Goal: Information Seeking & Learning: Understand process/instructions

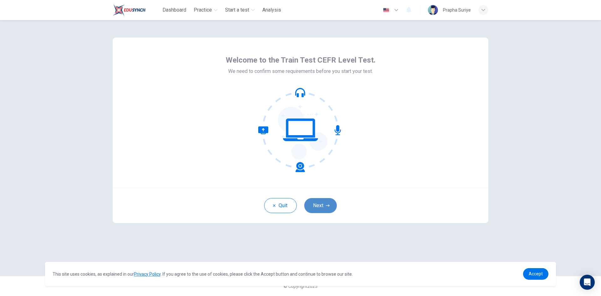
click at [319, 208] on button "Next" at bounding box center [320, 205] width 33 height 15
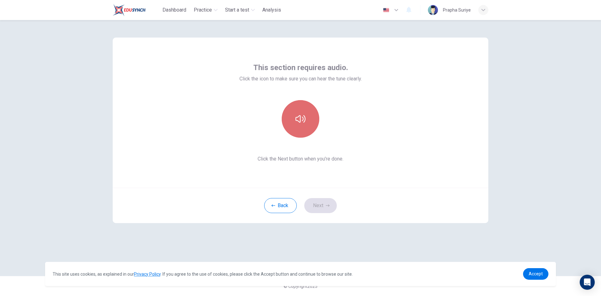
click at [301, 127] on button "button" at bounding box center [301, 119] width 38 height 38
click at [318, 206] on button "Next" at bounding box center [320, 205] width 33 height 15
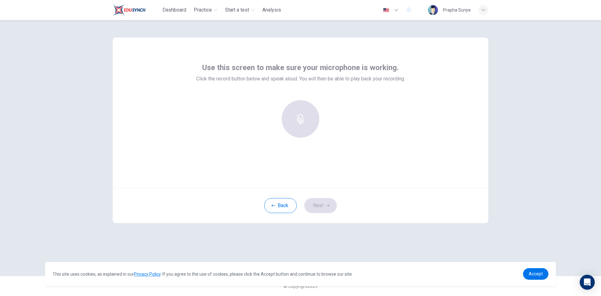
click at [304, 124] on div at bounding box center [301, 119] width 68 height 38
click at [288, 208] on button "Back" at bounding box center [280, 205] width 33 height 15
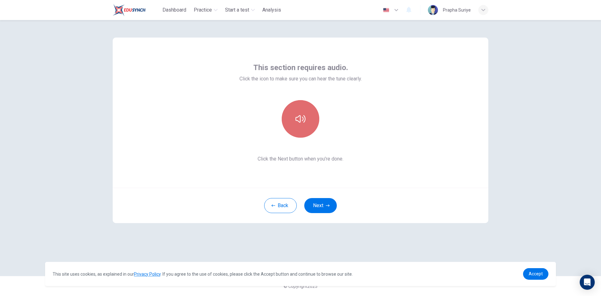
click at [307, 122] on button "button" at bounding box center [301, 119] width 38 height 38
click at [401, 175] on div "This section requires audio. Click the icon to make sure you can hear the tune …" at bounding box center [300, 113] width 375 height 150
click at [320, 203] on button "Next" at bounding box center [320, 205] width 33 height 15
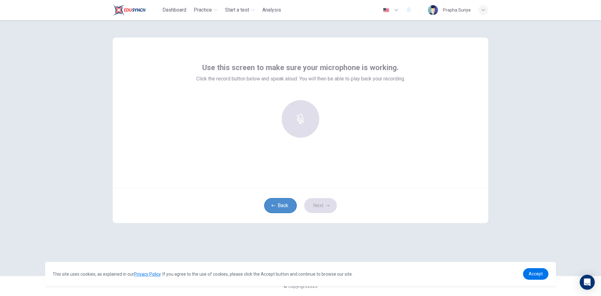
click at [293, 202] on button "Back" at bounding box center [280, 205] width 33 height 15
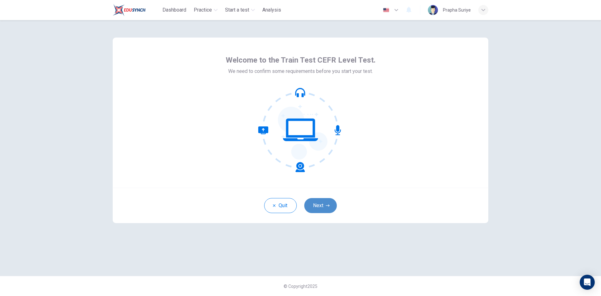
click at [320, 206] on button "Next" at bounding box center [320, 205] width 33 height 15
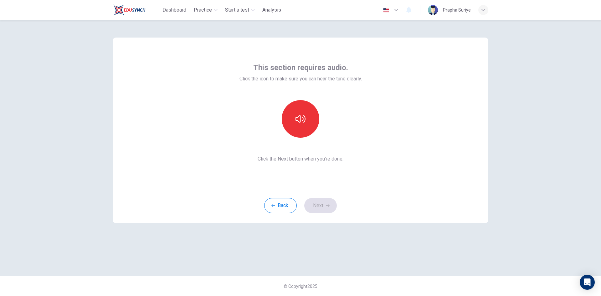
click at [316, 208] on div "Back Next" at bounding box center [300, 205] width 375 height 35
click at [302, 116] on icon "button" at bounding box center [300, 119] width 10 height 10
click at [318, 204] on button "Next" at bounding box center [320, 205] width 33 height 15
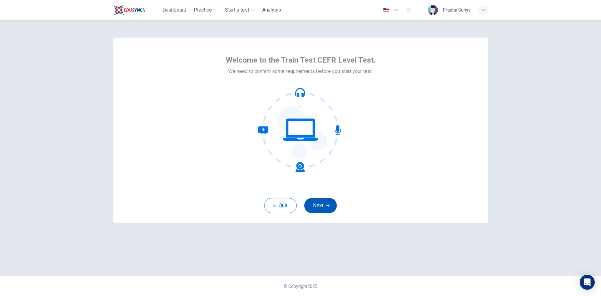
click at [316, 206] on button "Next" at bounding box center [320, 205] width 33 height 15
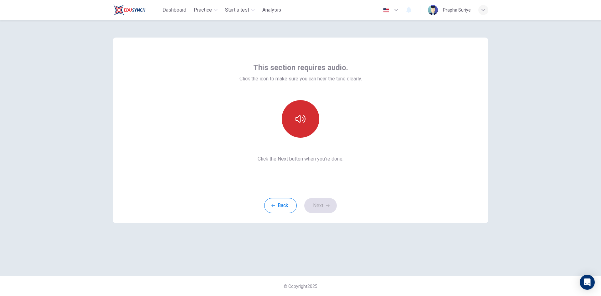
click at [307, 114] on button "button" at bounding box center [301, 119] width 38 height 38
click at [323, 207] on button "Next" at bounding box center [320, 205] width 33 height 15
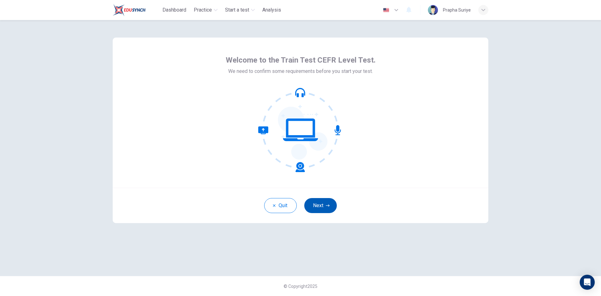
click at [317, 204] on button "Next" at bounding box center [320, 205] width 33 height 15
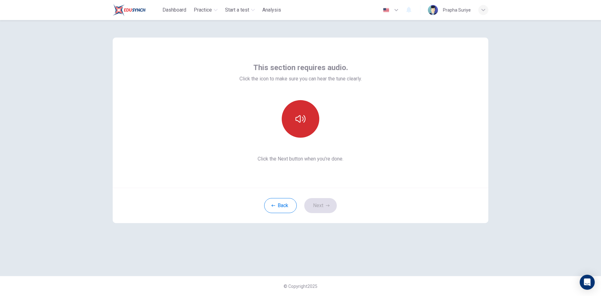
click at [300, 122] on icon "button" at bounding box center [300, 119] width 10 height 8
click at [313, 201] on button "Next" at bounding box center [320, 205] width 33 height 15
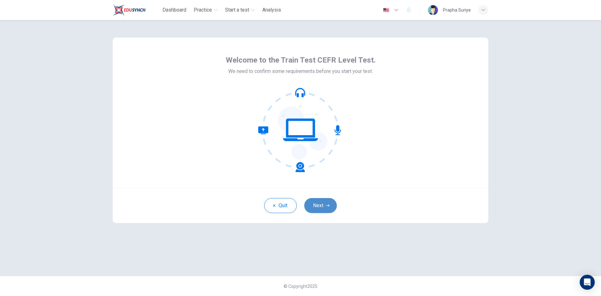
click at [327, 205] on icon "button" at bounding box center [328, 206] width 4 height 4
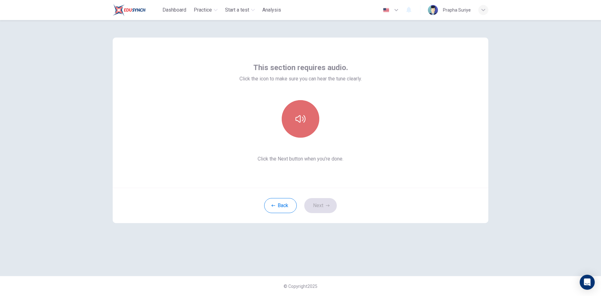
click at [307, 118] on button "button" at bounding box center [301, 119] width 38 height 38
click at [326, 203] on button "Next" at bounding box center [320, 205] width 33 height 15
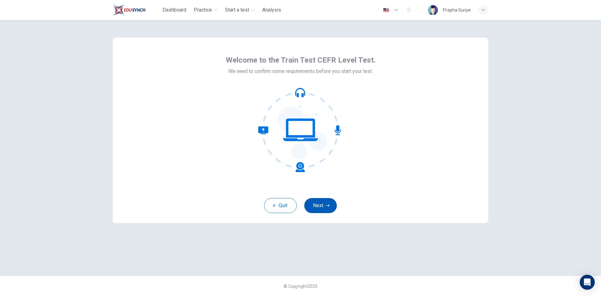
click at [317, 206] on button "Next" at bounding box center [320, 205] width 33 height 15
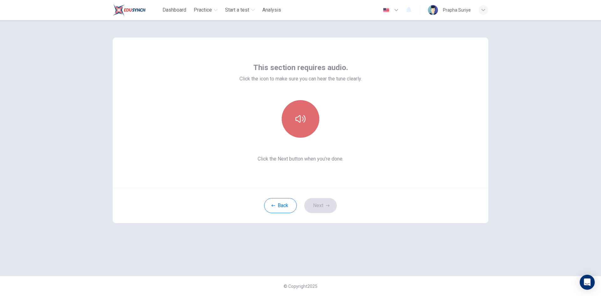
click at [301, 127] on button "button" at bounding box center [301, 119] width 38 height 38
click at [319, 206] on button "Next" at bounding box center [320, 205] width 33 height 15
